Goal: Find specific page/section: Find specific page/section

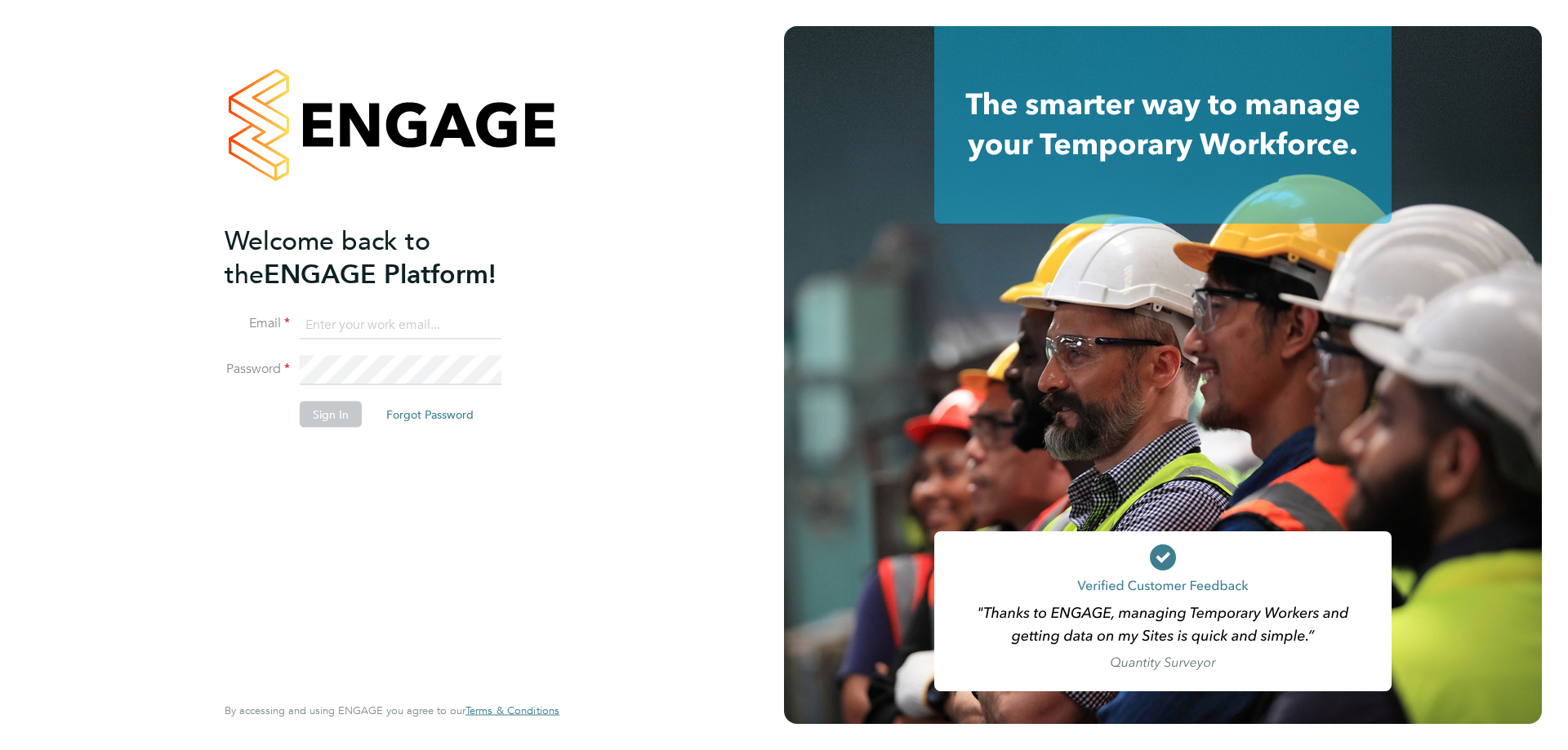
type input "[DOMAIN_NAME][EMAIL_ADDRESS][DOMAIN_NAME]"
click at [320, 410] on button "Sign In" at bounding box center [330, 414] width 62 height 26
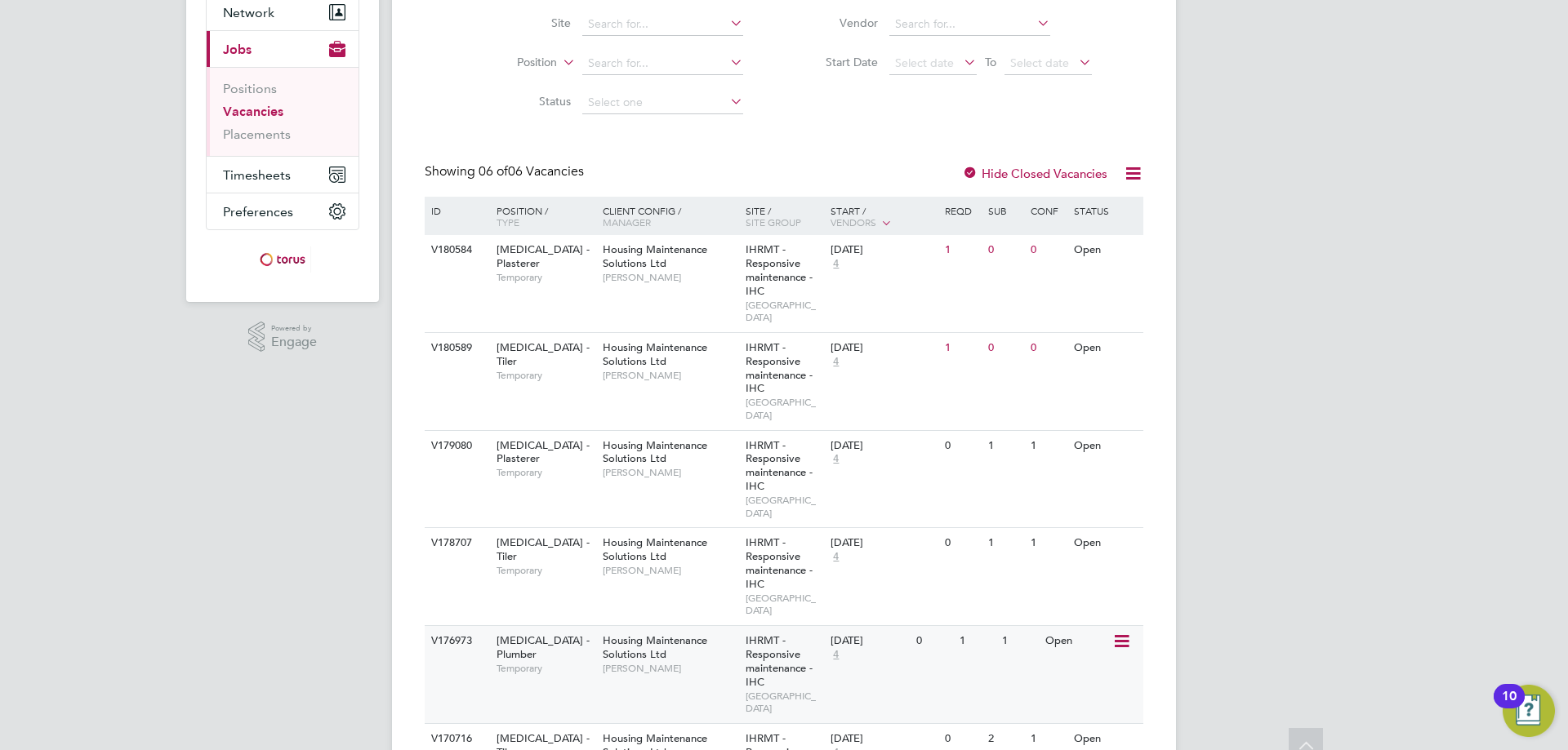
scroll to position [217, 0]
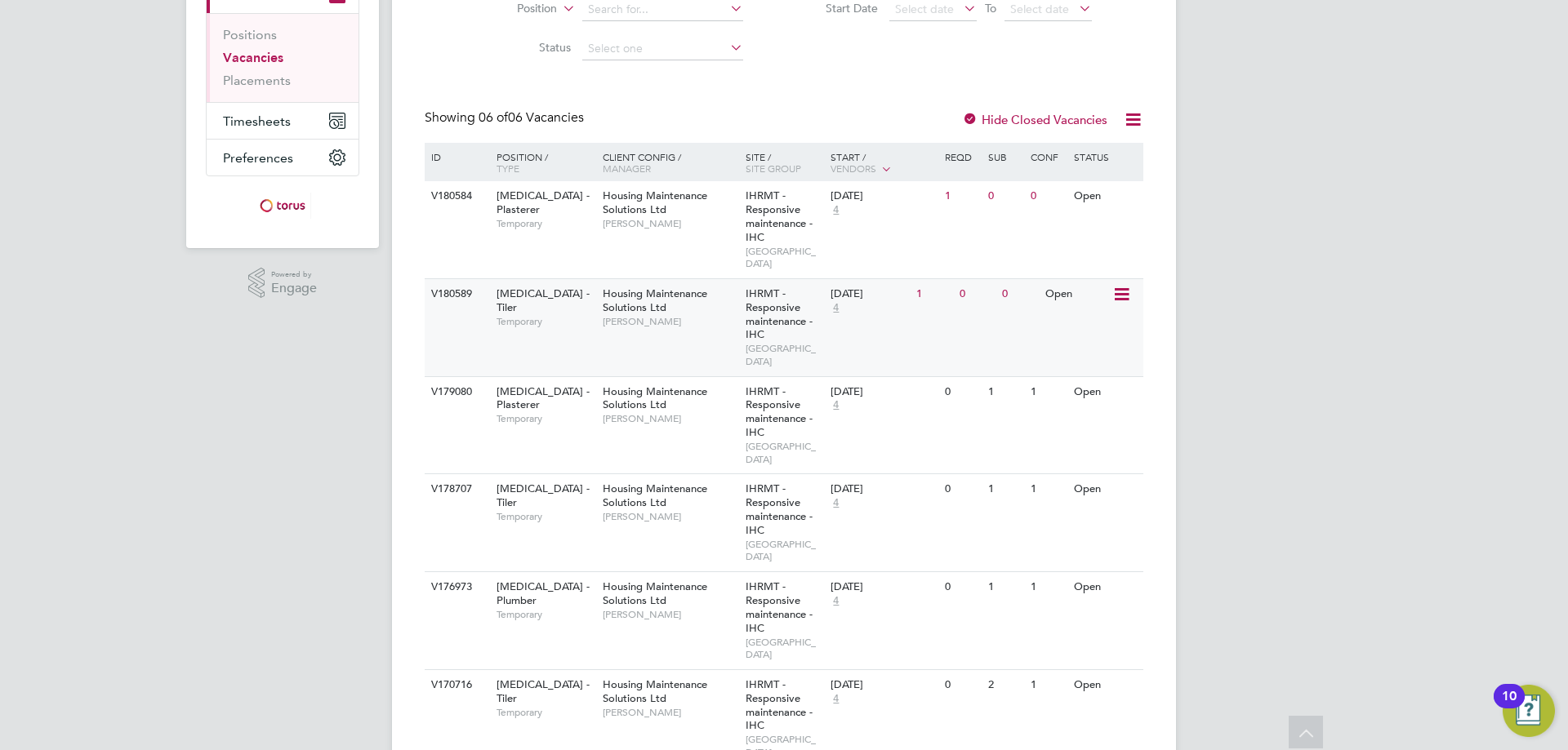
click at [860, 287] on div "24 Sep 2025" at bounding box center [869, 294] width 77 height 14
